Goal: Task Accomplishment & Management: Complete application form

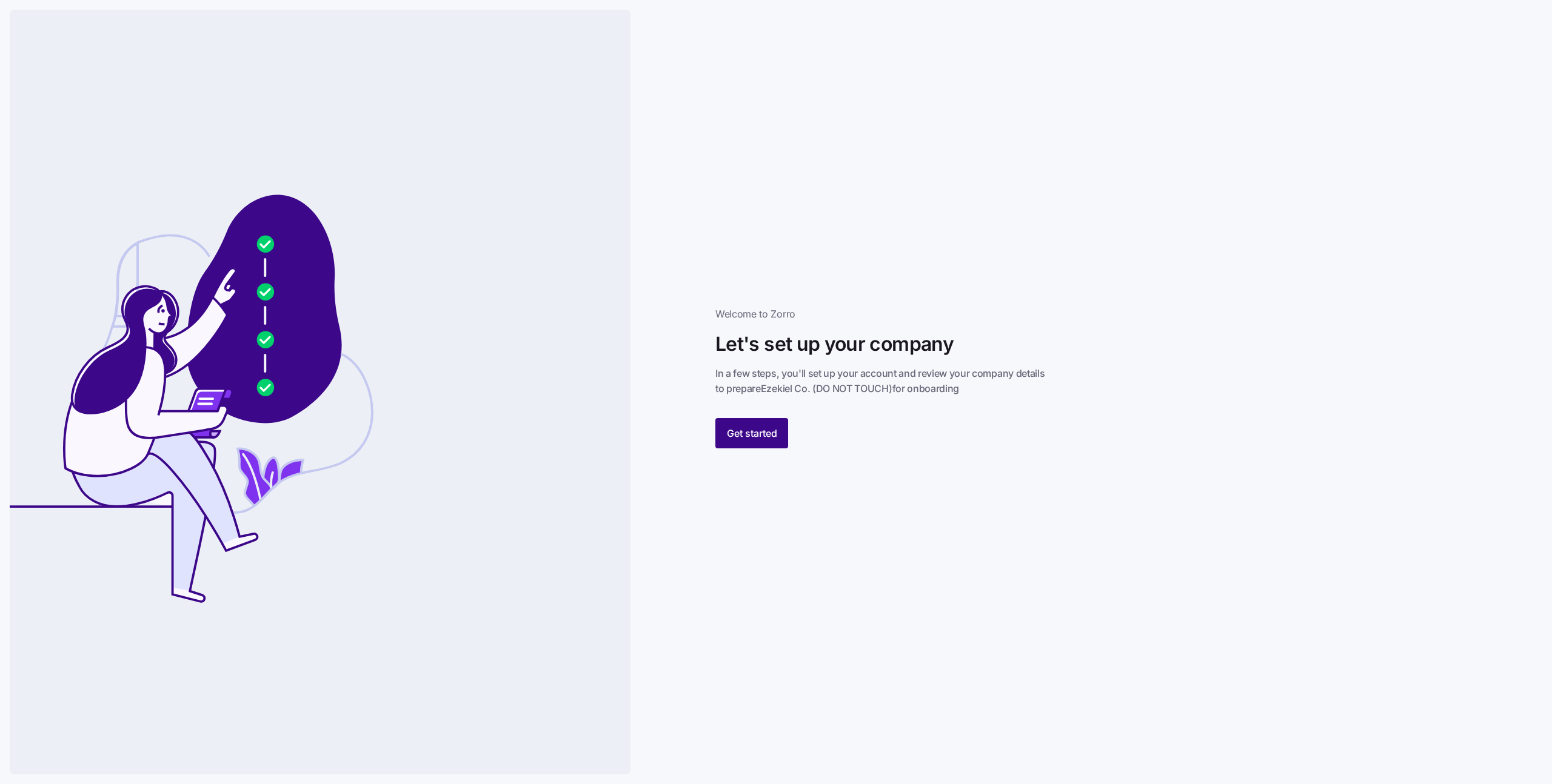
click at [760, 426] on span "Get started" at bounding box center [752, 434] width 50 height 14
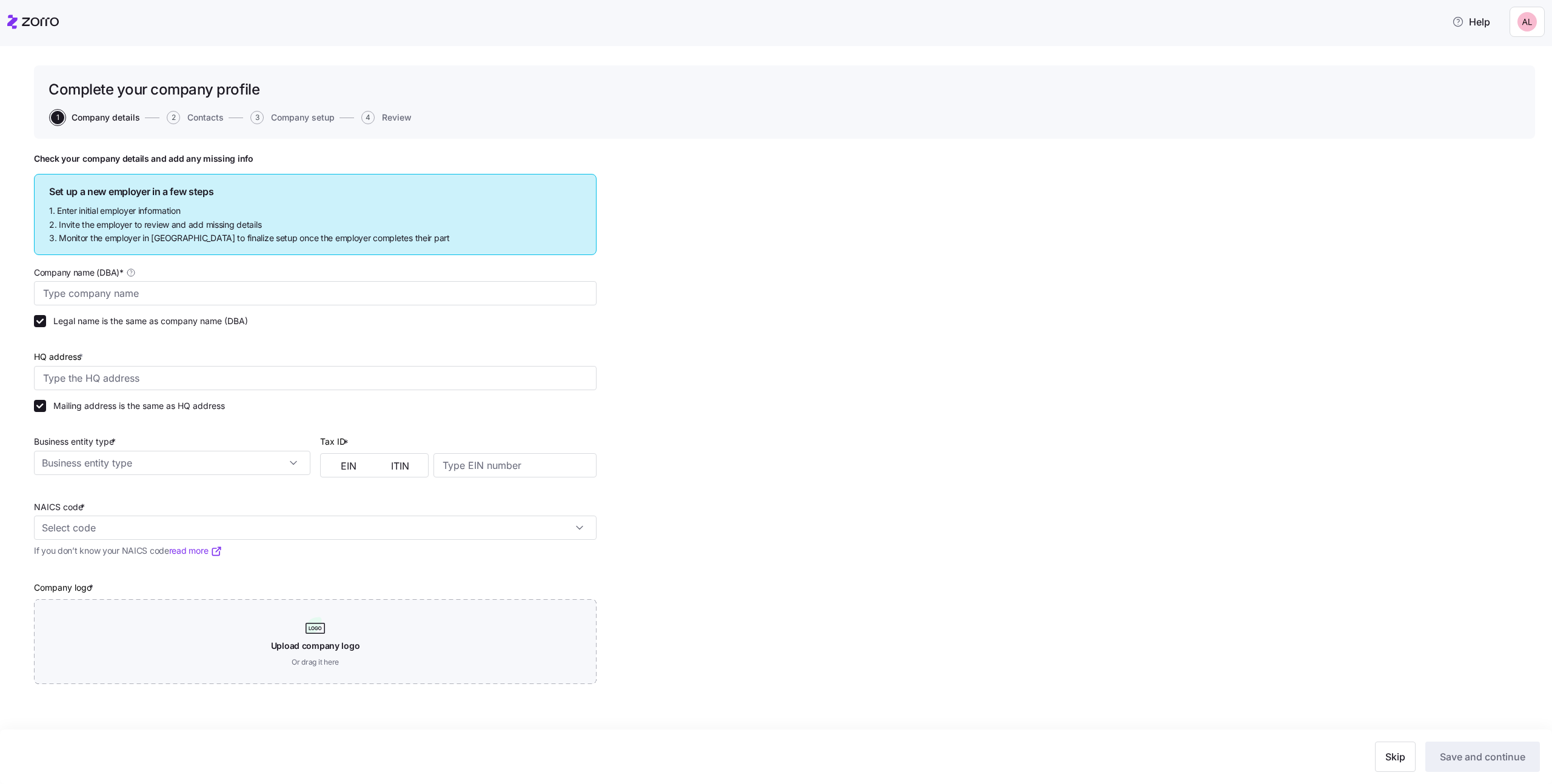
type input "Ezekiel Co. (DO NOT TOUCH)"
type input "860 Newburg Ave, Valley Stream, NY 11581, USA"
type input "S corporation"
click at [567, 473] on input at bounding box center [515, 465] width 163 height 24
type input "912345677"
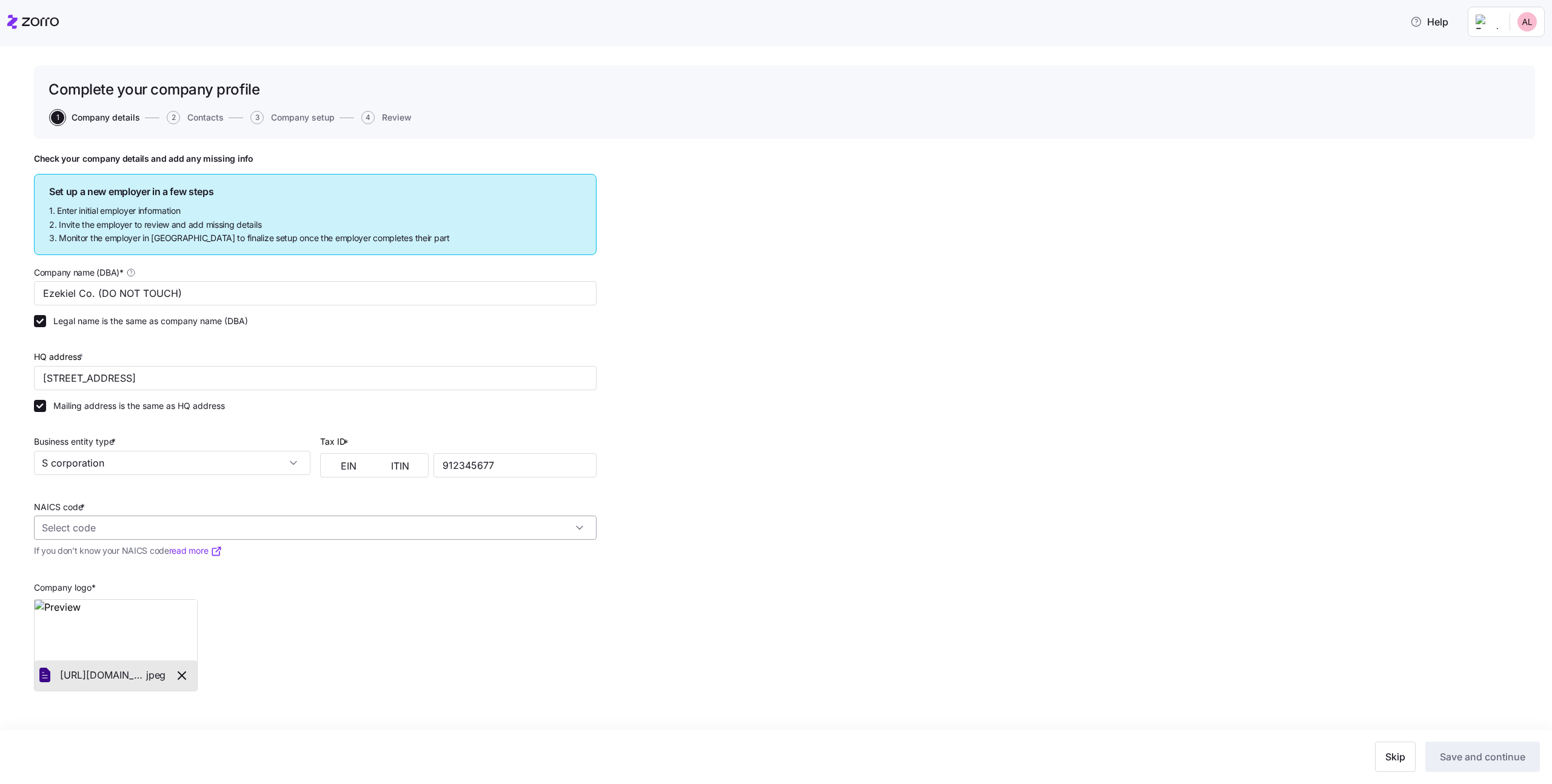
click at [494, 527] on input "NAICS code *" at bounding box center [316, 528] width 562 height 24
click at [716, 461] on div "Check your company details and add any missing info Set up a new employer in a …" at bounding box center [784, 452] width 1501 height 598
click at [532, 525] on input "NAICS code *" at bounding box center [316, 528] width 562 height 24
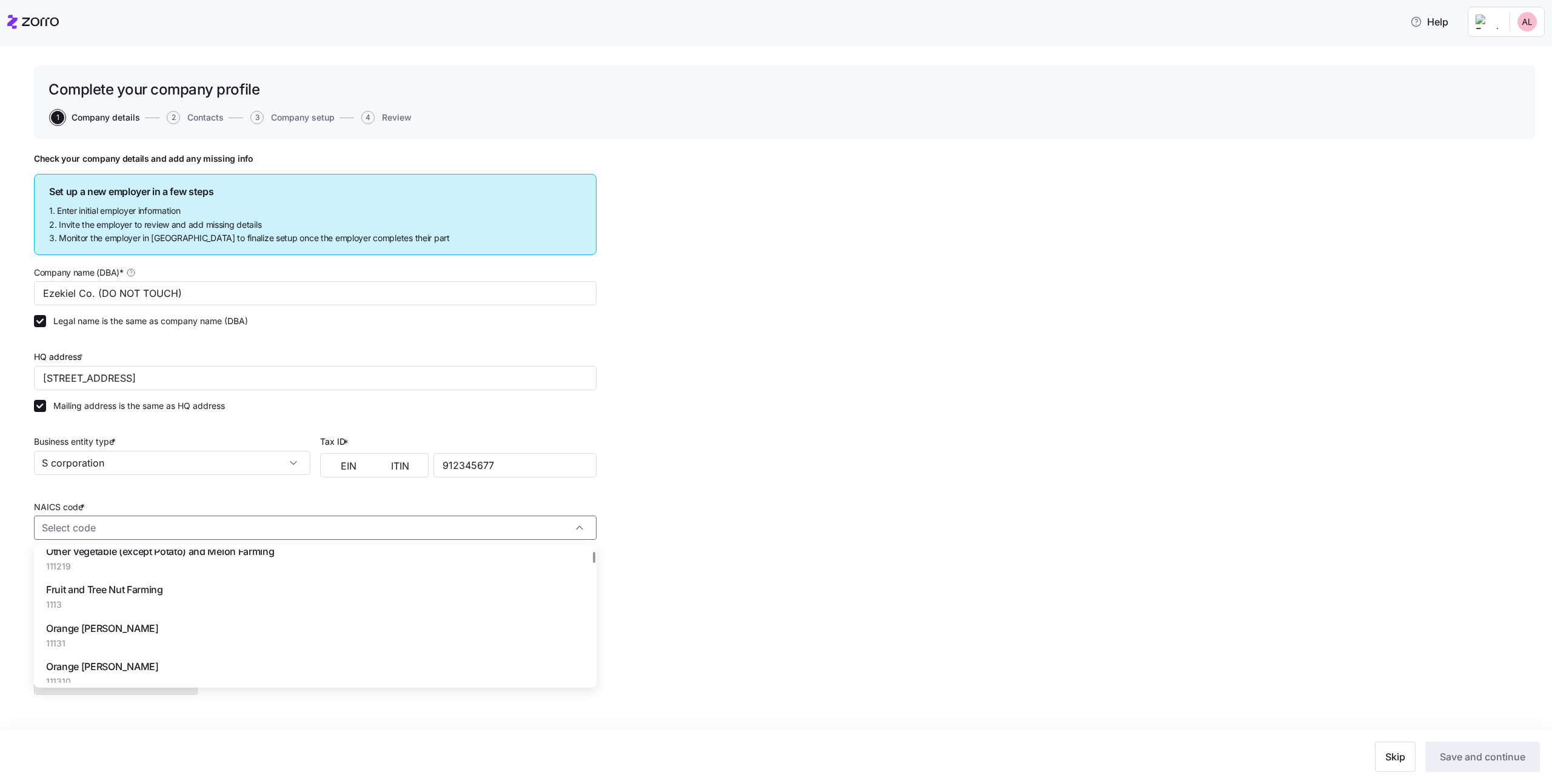
click at [259, 622] on div "Orange Groves 11131" at bounding box center [316, 636] width 553 height 38
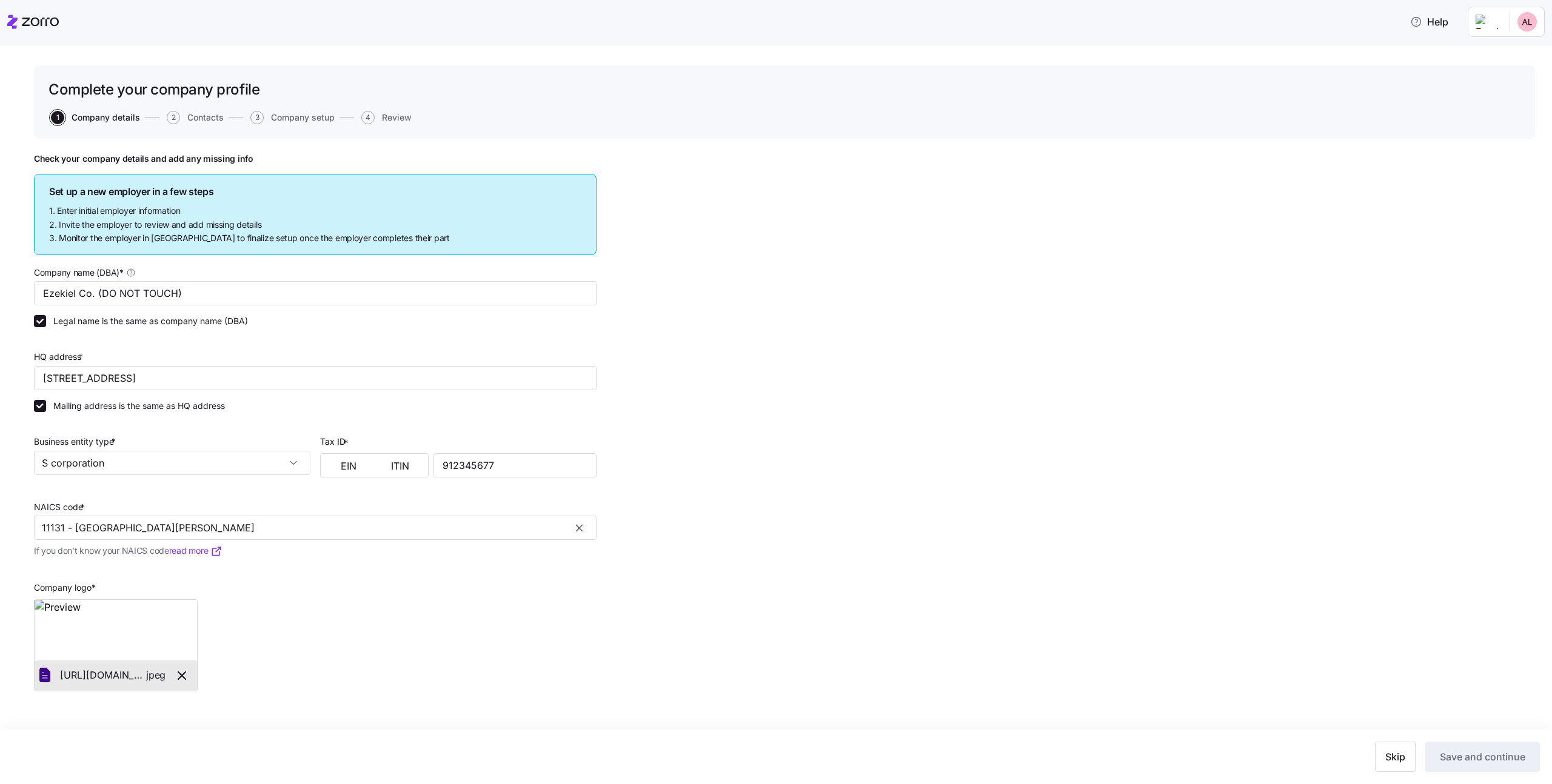
click at [589, 703] on div "Check your company details and add any missing info Set up a new employer in a …" at bounding box center [784, 452] width 1501 height 598
click at [1103, 633] on div "Check your company details and add any missing info Set up a new employer in a …" at bounding box center [784, 452] width 1501 height 598
click at [396, 632] on div "Company logo * https://zorro-employer-images-test.s3.us-east-1.amazonaws.com/80…" at bounding box center [315, 629] width 572 height 133
click at [362, 522] on input "11131 - Orange Groves" at bounding box center [316, 528] width 562 height 24
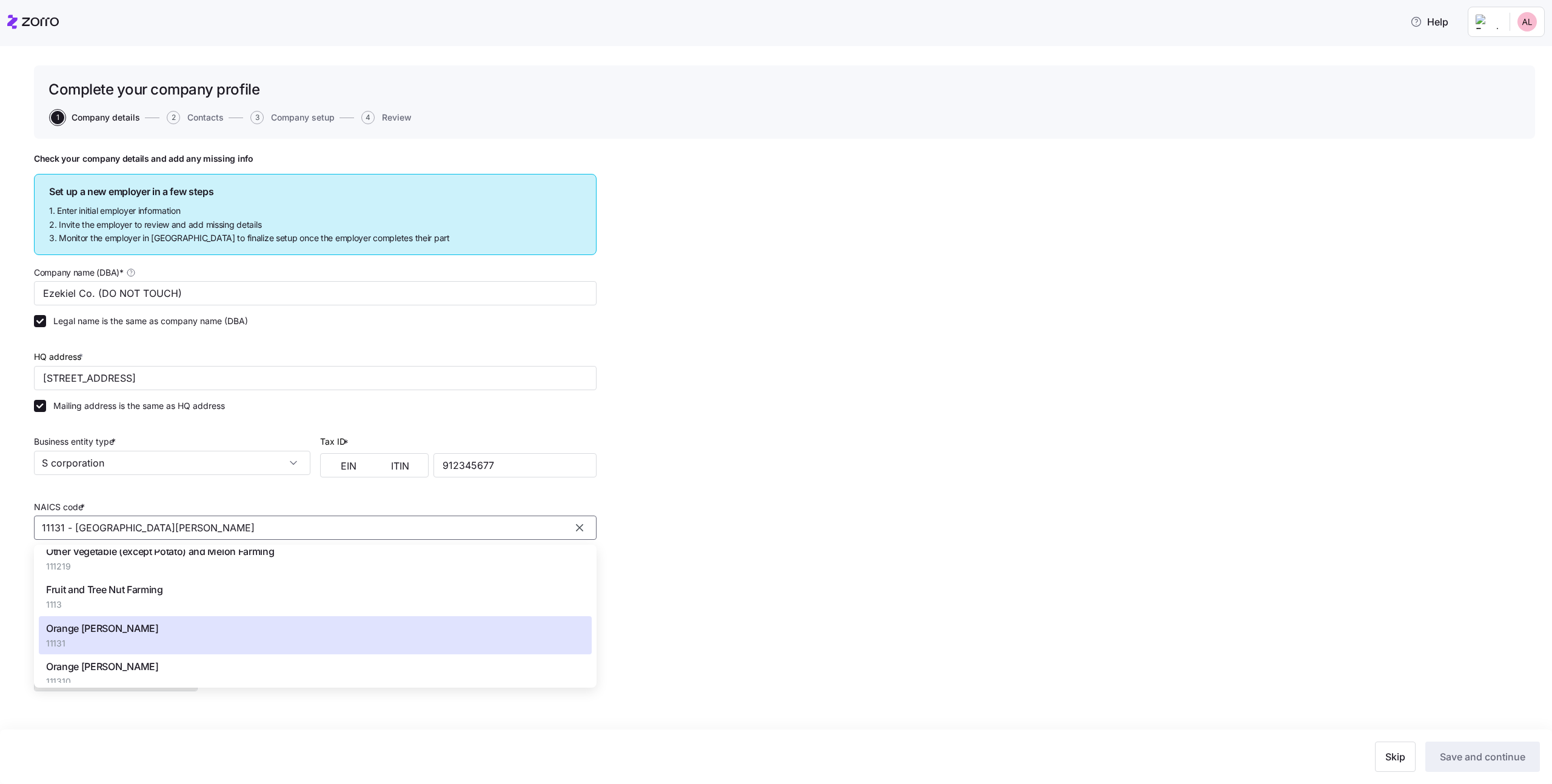
click at [355, 583] on div "Fruit and Tree Nut Farming 1113" at bounding box center [316, 596] width 553 height 38
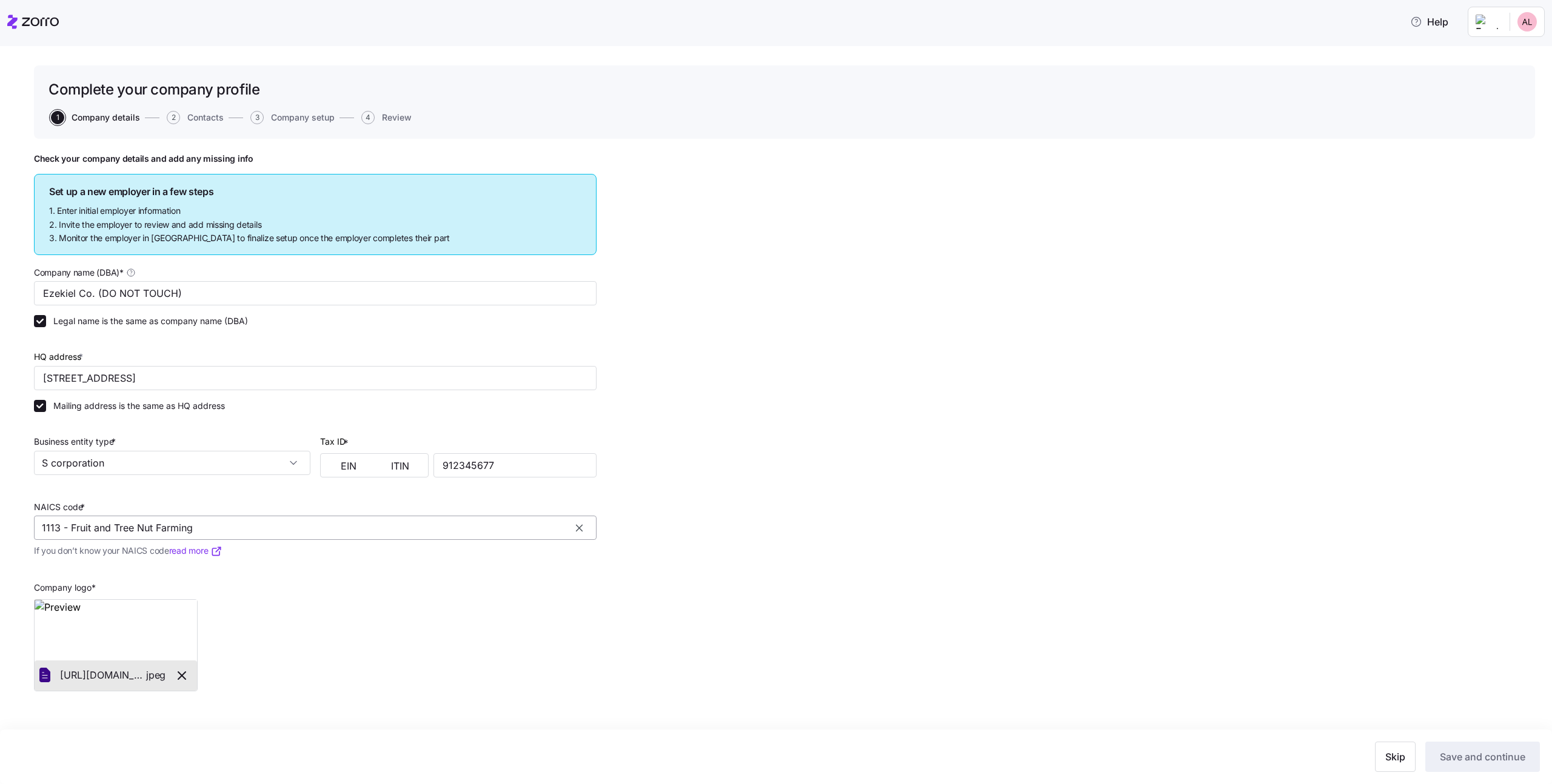
click at [373, 520] on input "1113 - Fruit and Tree Nut Farming" at bounding box center [316, 528] width 562 height 24
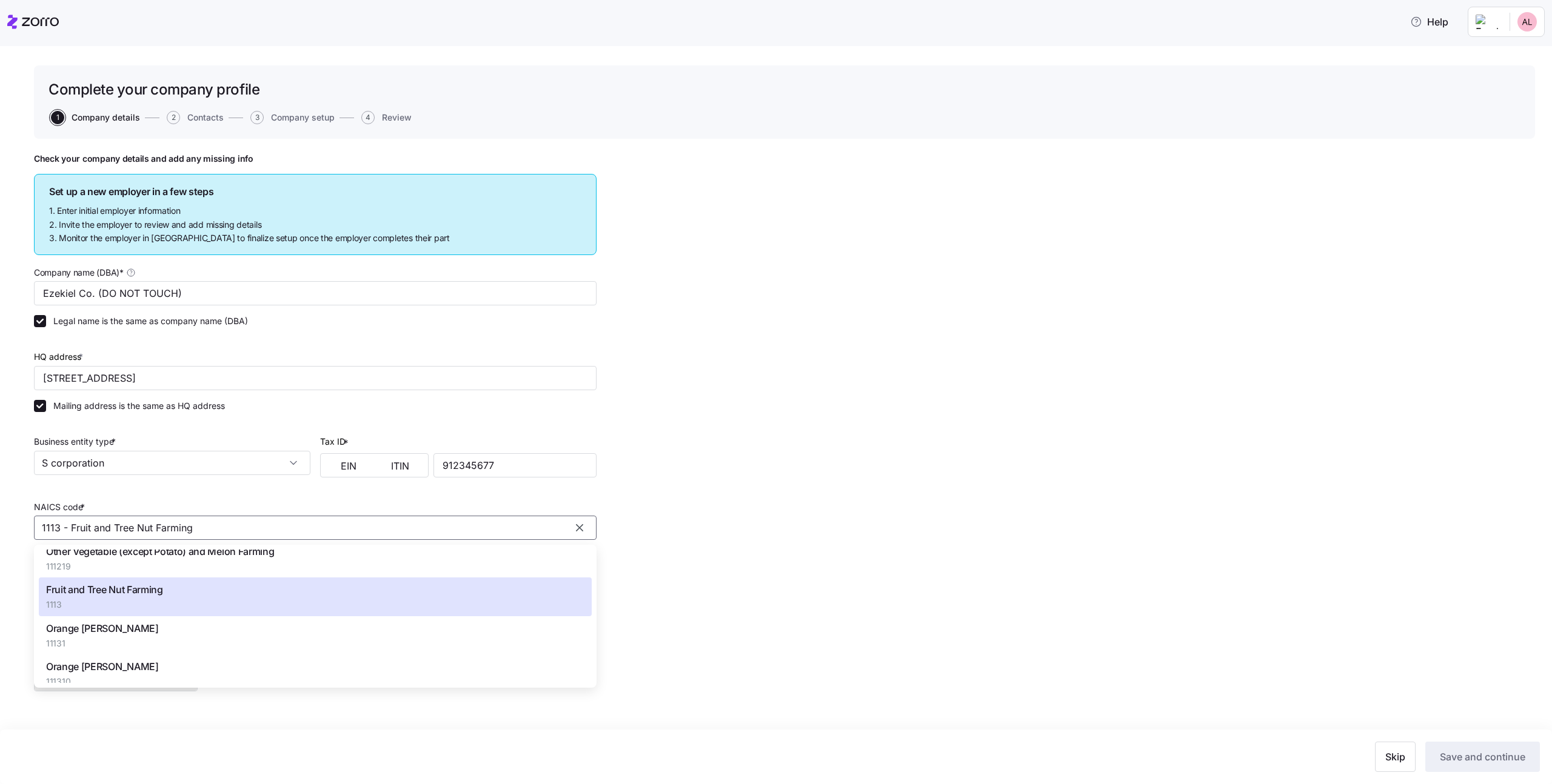
click at [212, 624] on div "Orange Groves 11131" at bounding box center [316, 636] width 553 height 38
type input "11131 - Orange Groves"
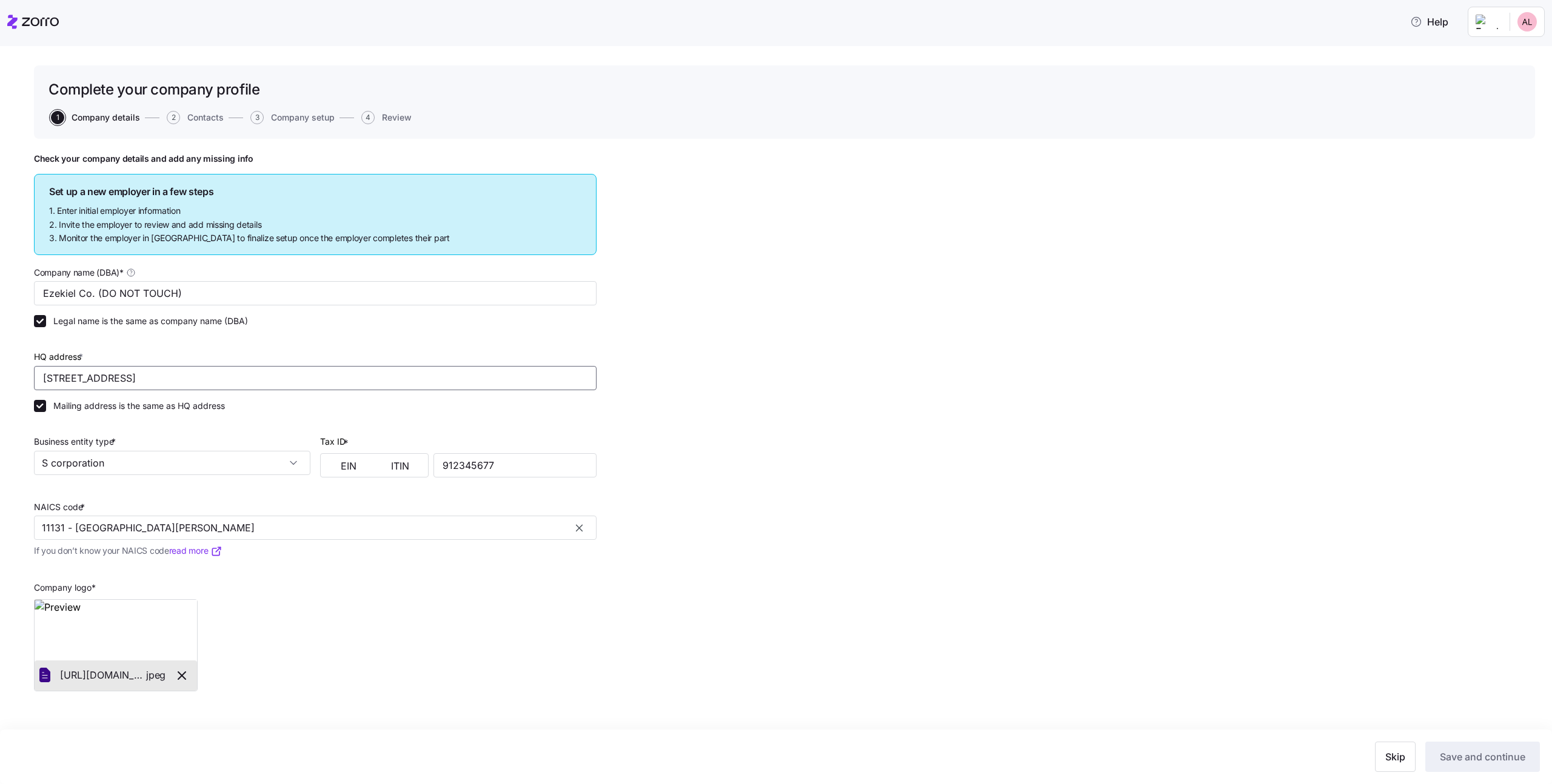
click at [312, 380] on input "860 Newburg Ave, Valley Stream, NY 11581, USA" at bounding box center [316, 378] width 562 height 24
click at [649, 373] on div "Check your company details and add any missing info Set up a new employer in a …" at bounding box center [784, 452] width 1501 height 598
click at [508, 460] on input "912345677" at bounding box center [515, 465] width 163 height 24
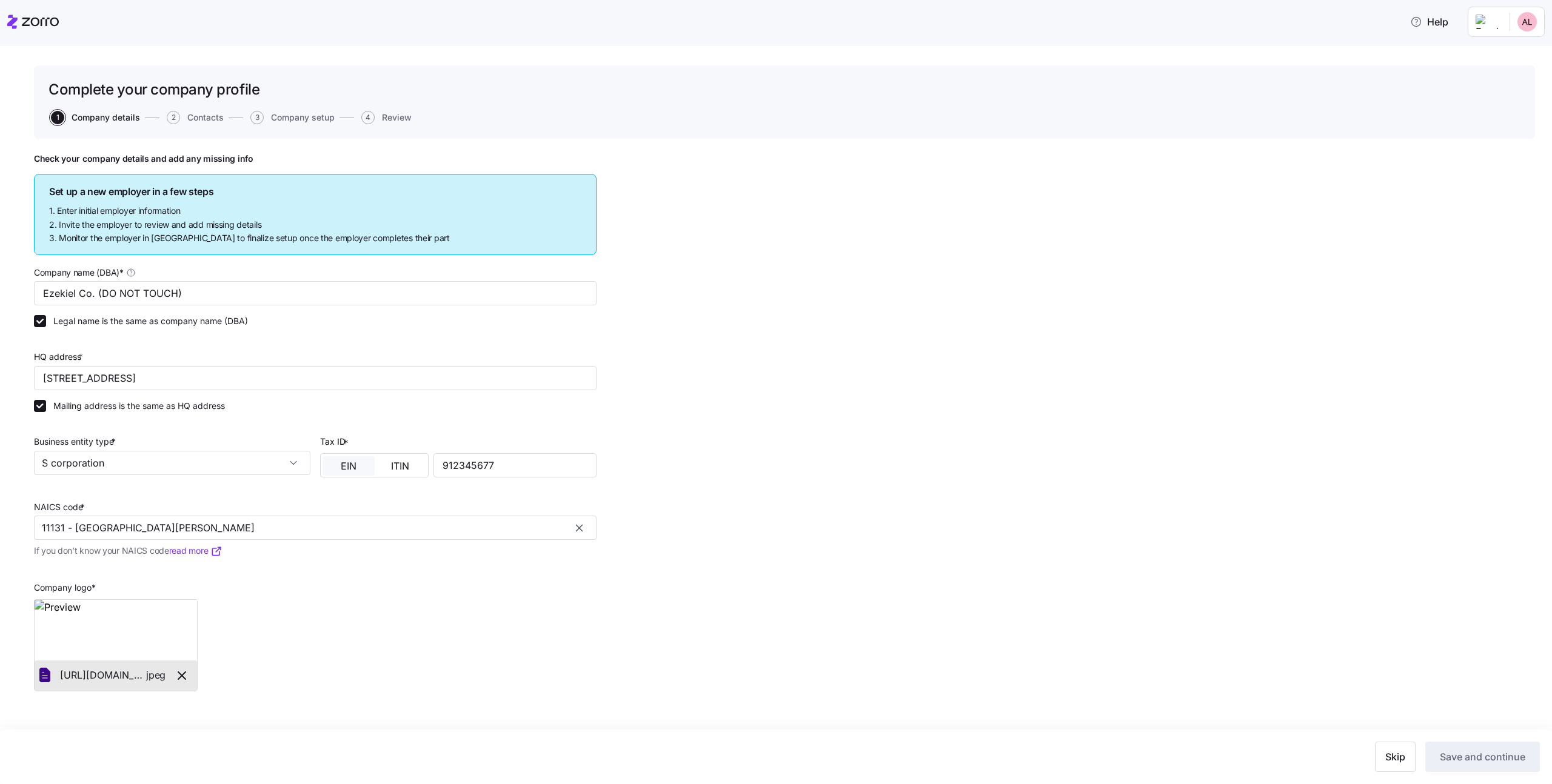
click at [346, 469] on span "EIN" at bounding box center [349, 466] width 16 height 10
click at [1486, 763] on span "Save and continue" at bounding box center [1483, 757] width 85 height 14
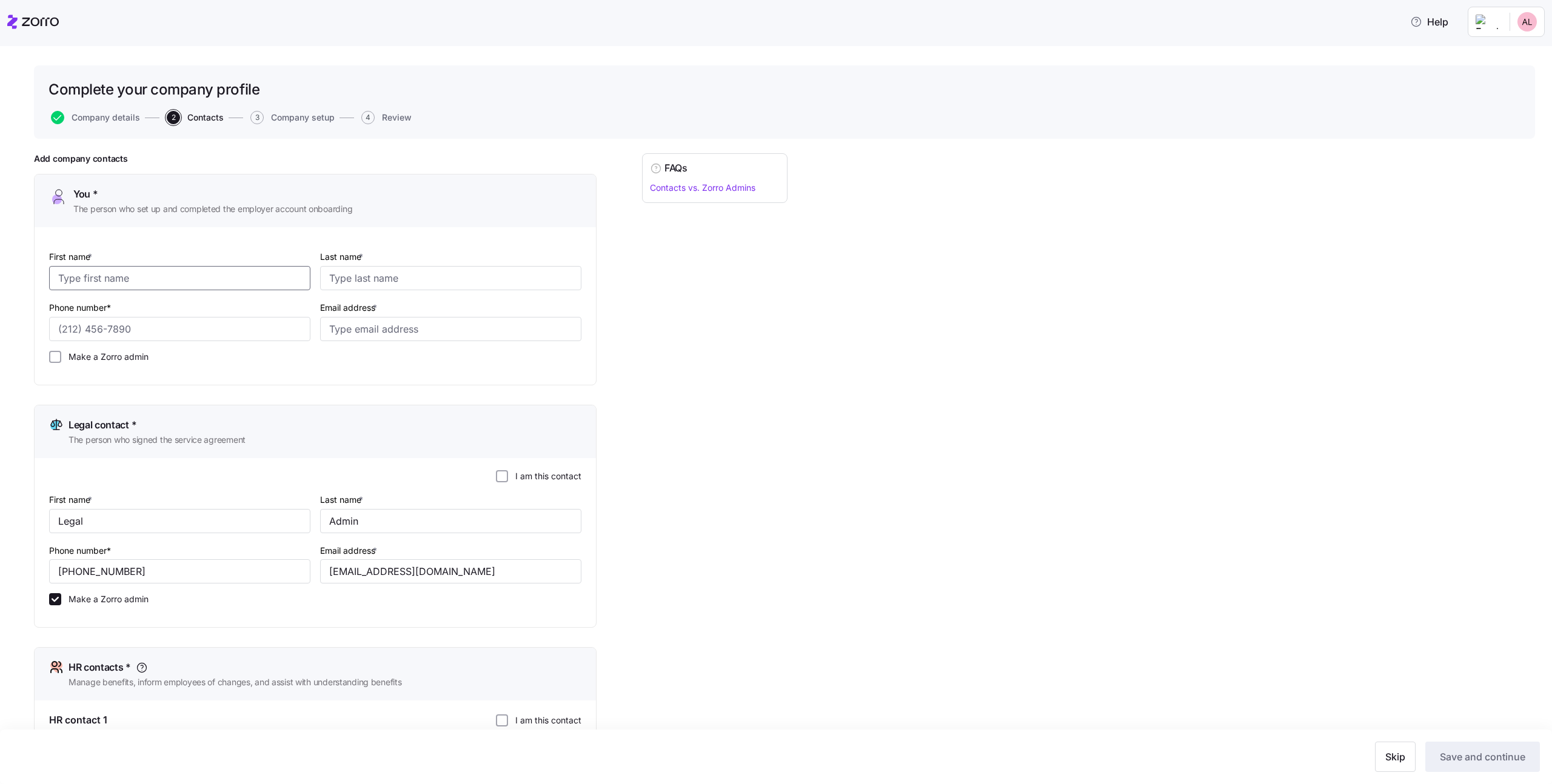
click at [249, 282] on input "First name *" at bounding box center [179, 278] width 261 height 24
type input "onboarding"
type input "Admin"
type input "(516) 837-9844"
type input "amit.s+onboarding25@myzorr.co"
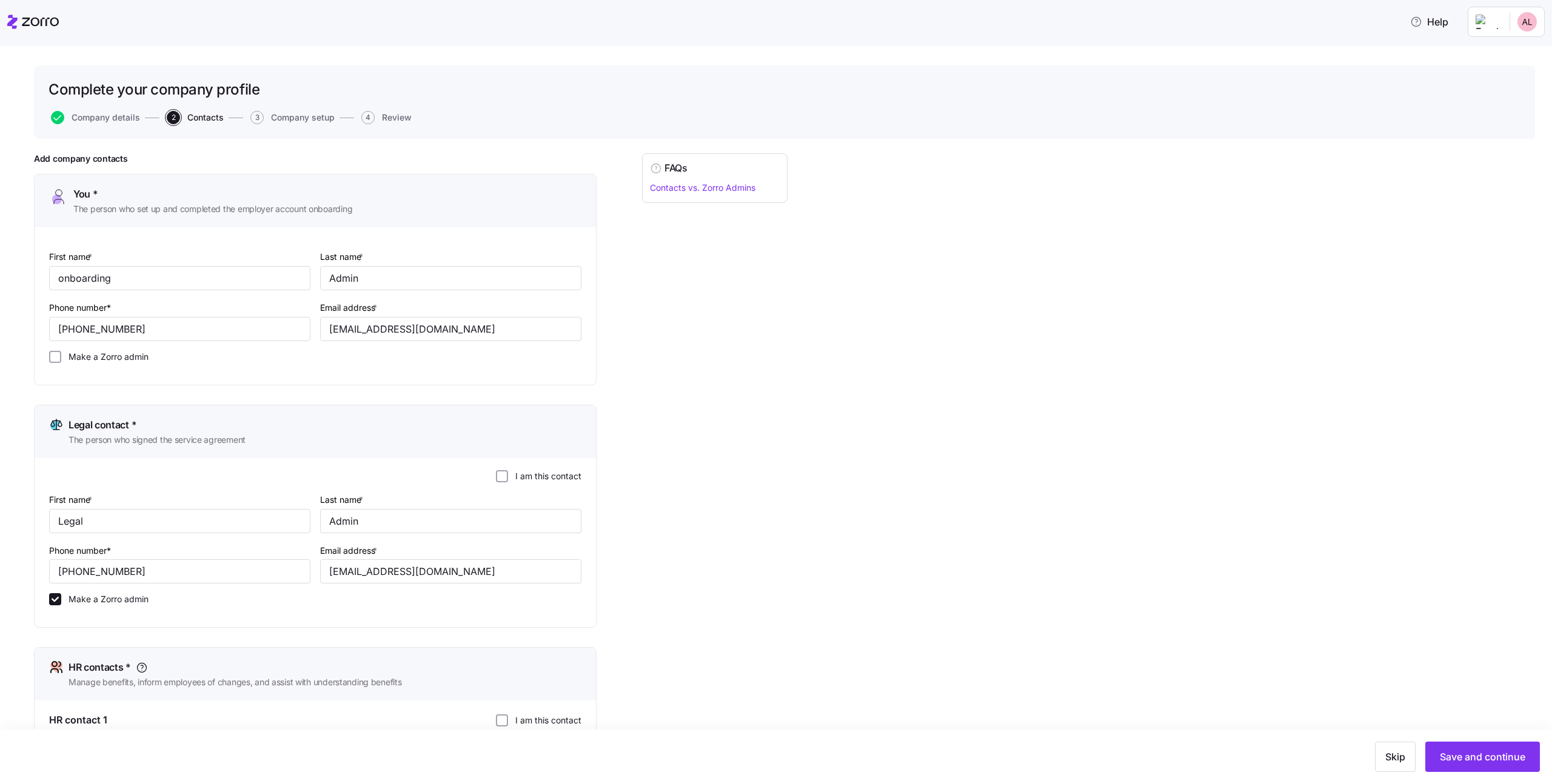
click at [723, 378] on div "FAQs Contacts vs. Zorro Admins" at bounding box center [715, 639] width 145 height 971
click at [133, 354] on label "Make a Zorro admin" at bounding box center [105, 356] width 87 height 12
click at [62, 354] on input "Make a Zorro admin" at bounding box center [54, 356] width 12 height 12
checkbox input "true"
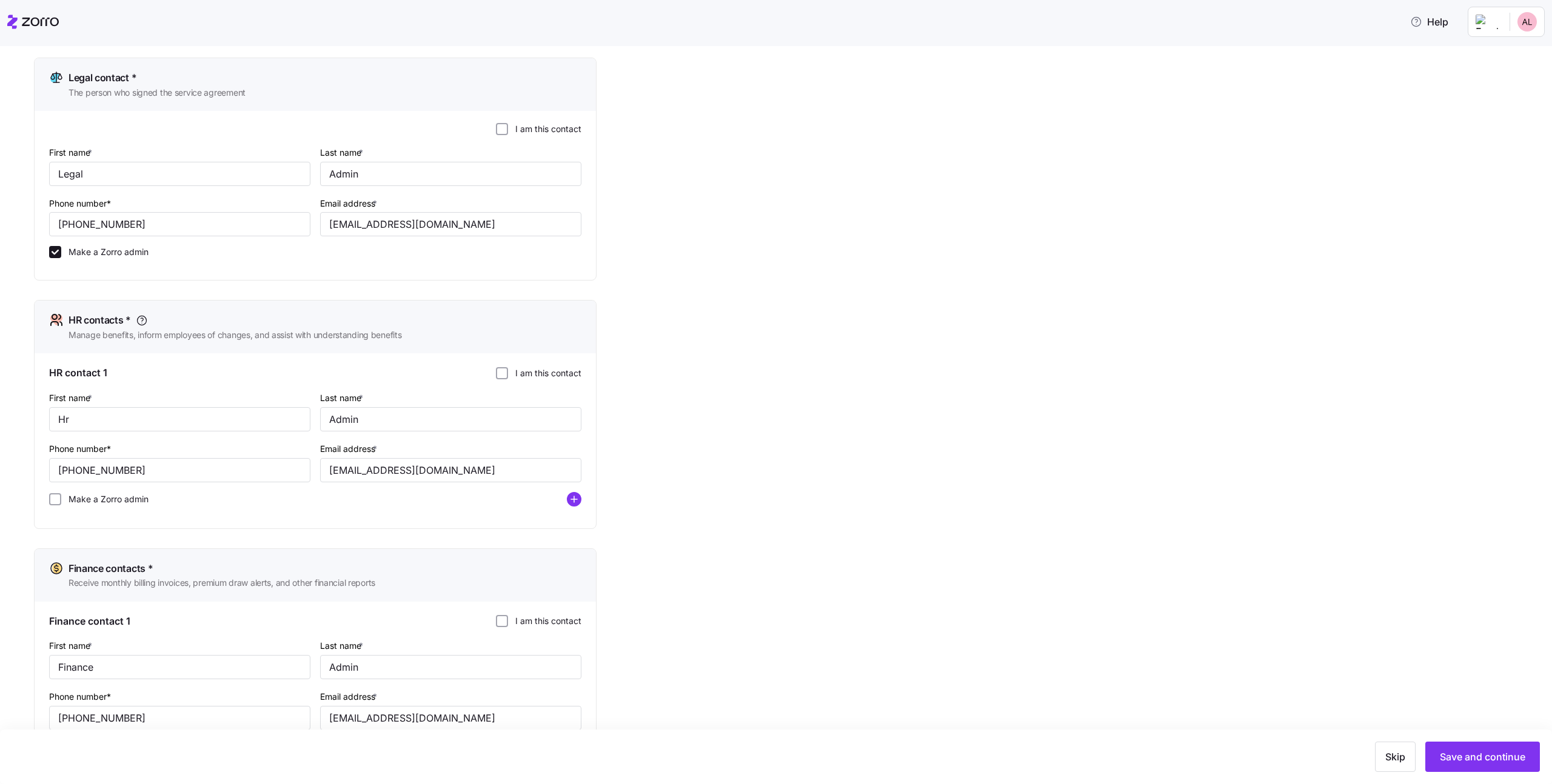
scroll to position [415, 0]
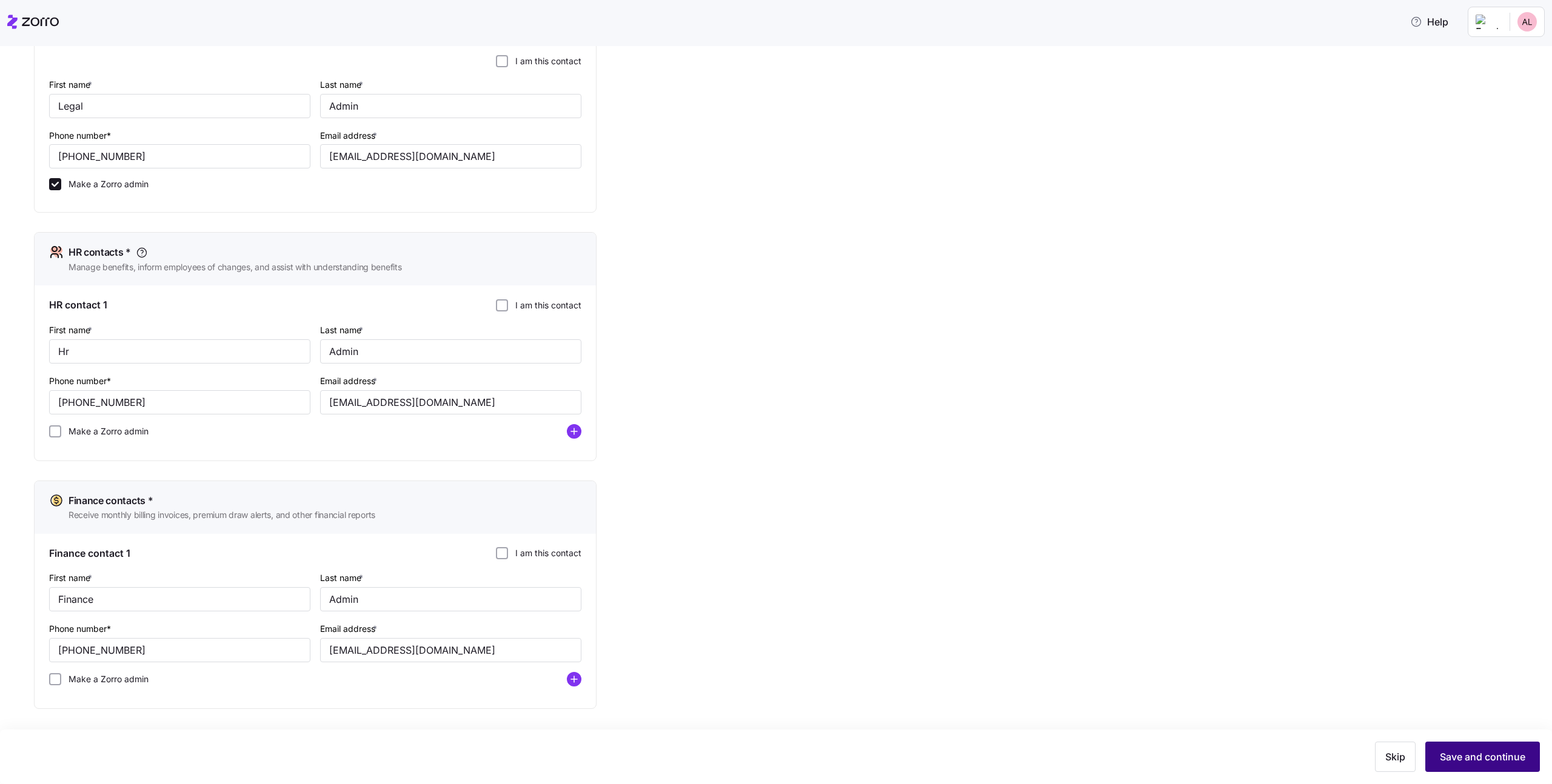
click at [1473, 754] on span "Save and continue" at bounding box center [1483, 757] width 85 height 14
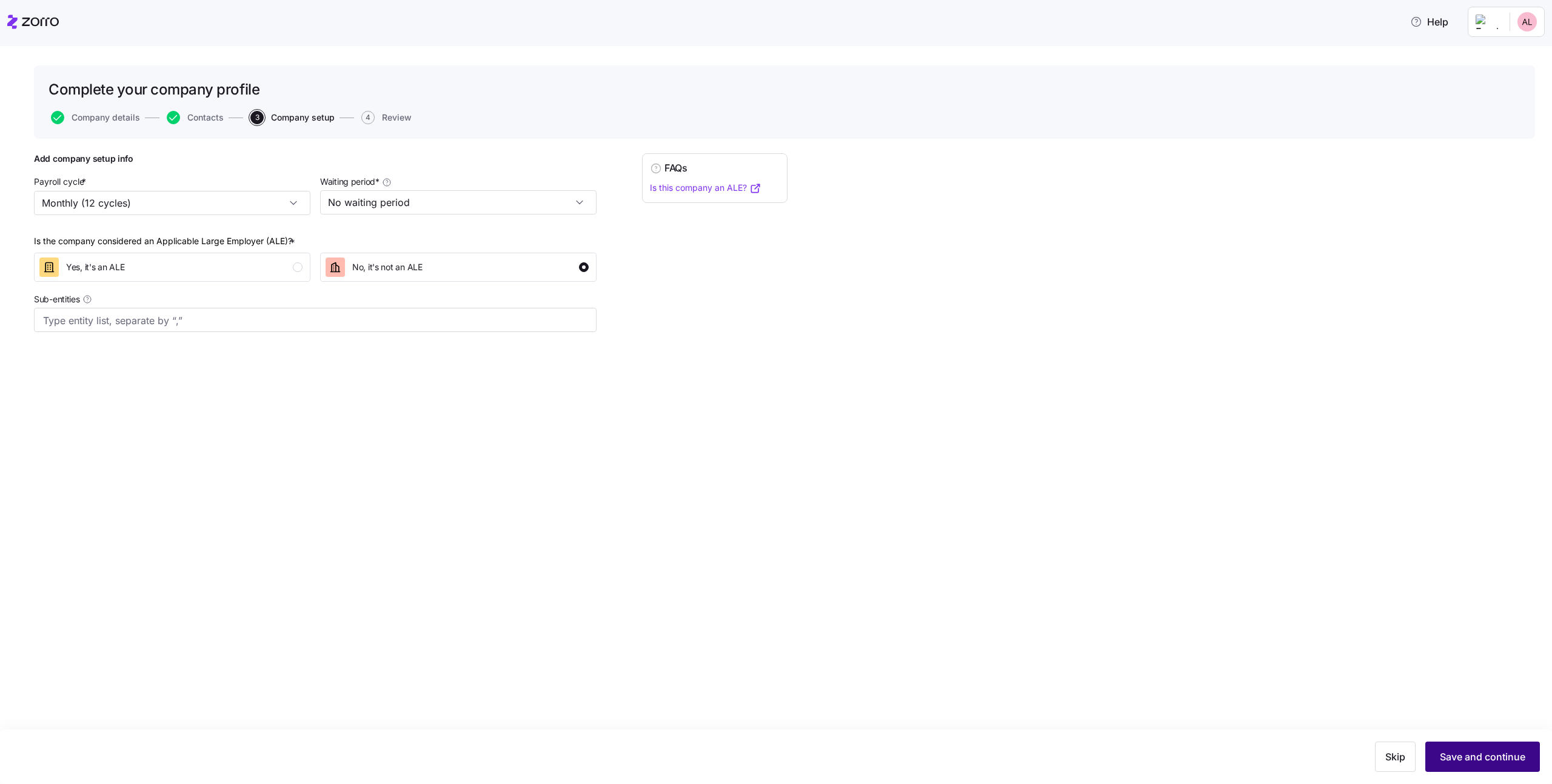
click at [1468, 761] on span "Save and continue" at bounding box center [1483, 757] width 85 height 14
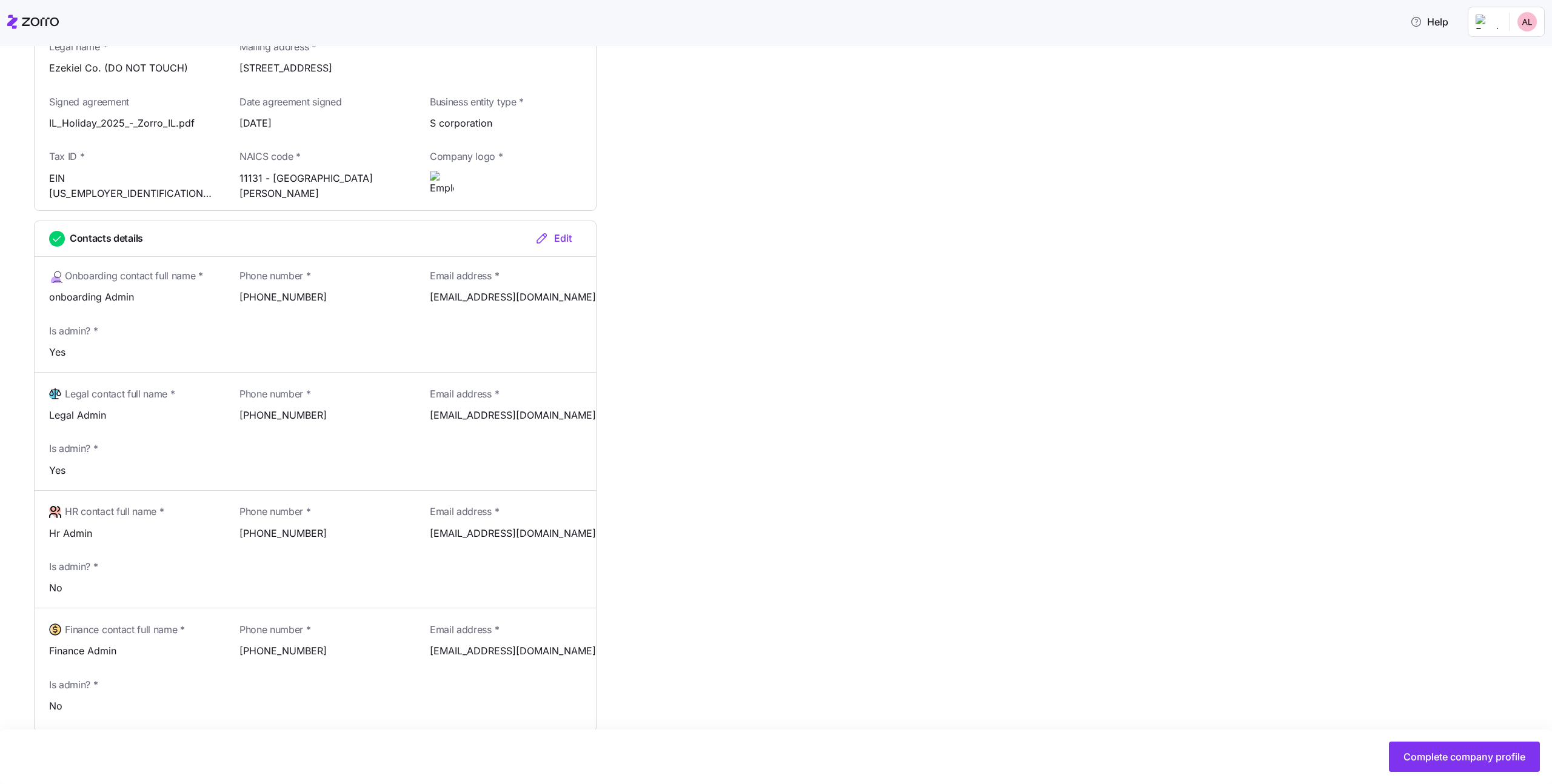
scroll to position [414, 0]
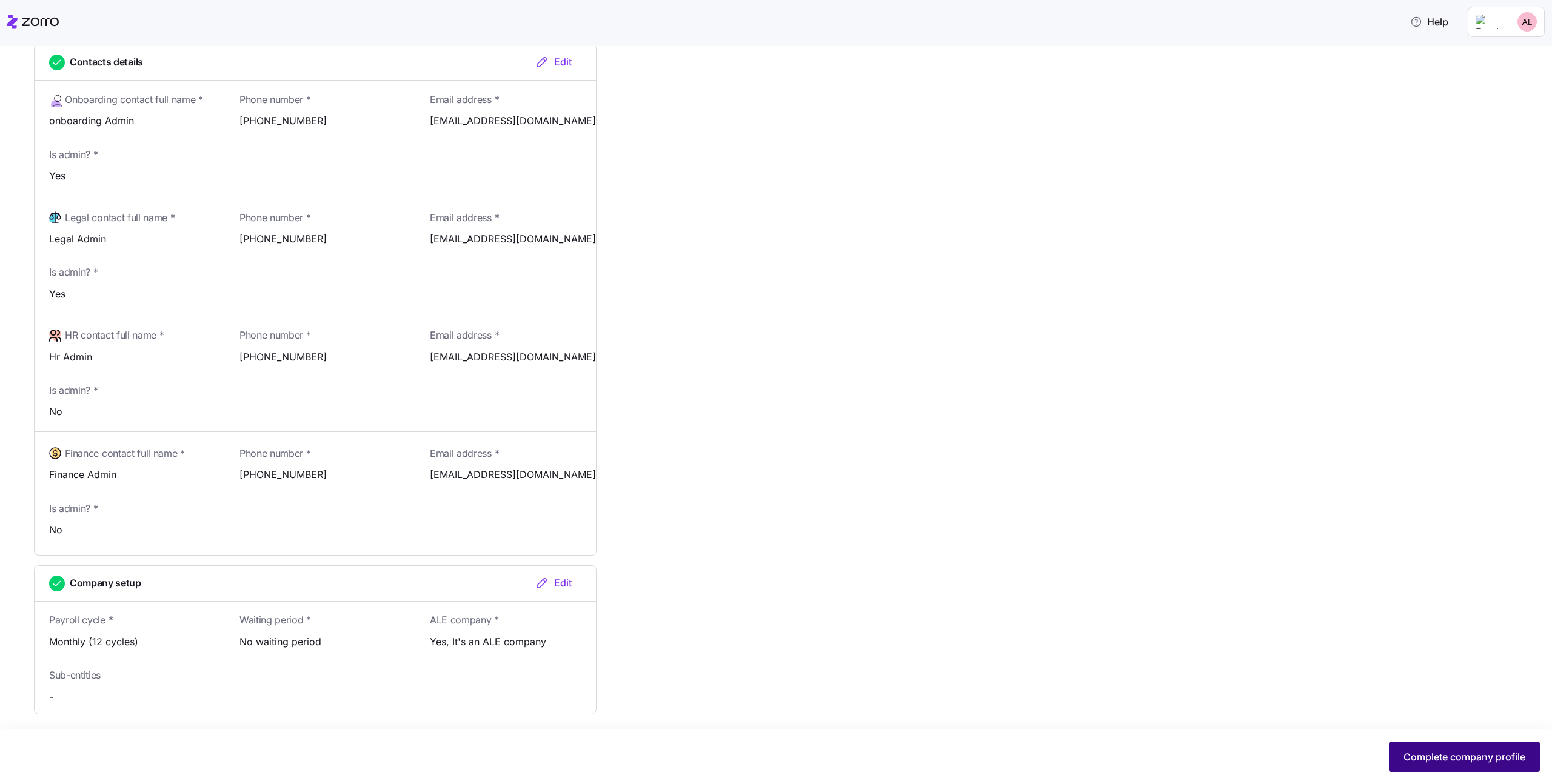
click at [1410, 750] on span "Complete company profile" at bounding box center [1464, 757] width 122 height 14
